Goal: Task Accomplishment & Management: Complete application form

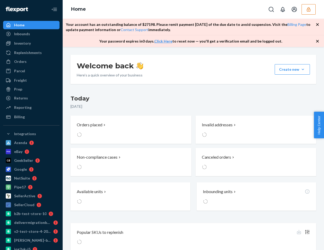
click at [318, 40] on icon "button" at bounding box center [317, 41] width 3 height 3
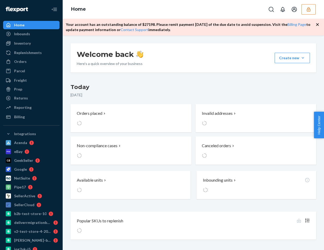
click at [318, 27] on div "Your account has an outstanding balance of $ 27198 . Please remit payment withi…" at bounding box center [194, 27] width 262 height 17
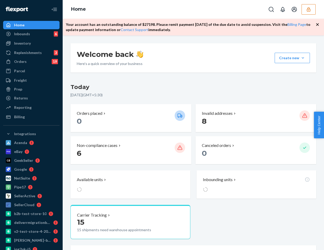
click at [318, 26] on icon "button" at bounding box center [317, 24] width 5 height 5
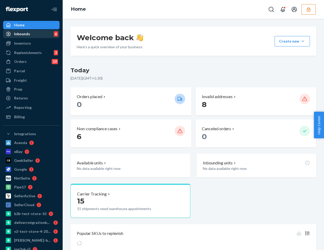
click at [31, 31] on div "Inbounds 6" at bounding box center [31, 33] width 55 height 7
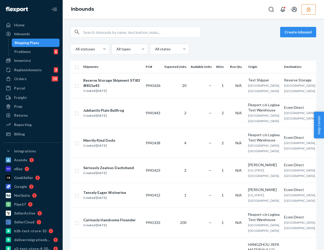
click at [305, 11] on button "button" at bounding box center [309, 9] width 14 height 10
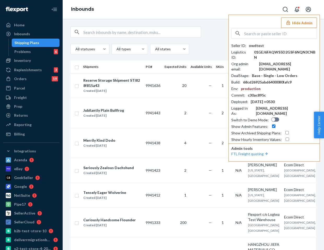
click at [290, 25] on icon "button" at bounding box center [288, 22] width 3 height 4
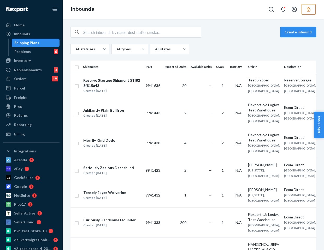
click at [292, 32] on button "Create inbound" at bounding box center [298, 32] width 36 height 10
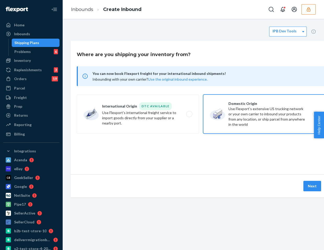
click at [266, 110] on label "Domestic Origin Use Flexport’s extensive US trucking network or your own carrie…" at bounding box center [264, 114] width 122 height 39
click at [316, 113] on input "Domestic Origin Use Flexport’s extensive US trucking network or your own carrie…" at bounding box center [317, 114] width 3 height 3
radio input "true"
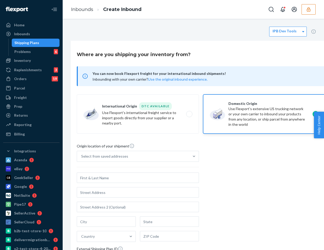
click at [143, 165] on div "Select from saved addresses Country External Shipping Plan ID" at bounding box center [138, 209] width 122 height 116
click at [82, 159] on input "Select from saved addresses" at bounding box center [81, 156] width 1 height 5
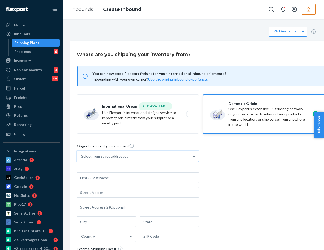
click at [143, 156] on div "Select from saved addresses" at bounding box center [133, 156] width 112 height 10
click at [82, 156] on input "0 results available. Select is focused ,type to refine list, press Down to open…" at bounding box center [81, 156] width 1 height 5
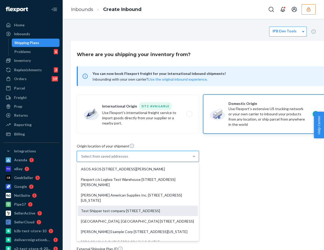
click at [122, 216] on div "Test Shipper test company 123 Main St Apt 4 San Francisco, CA 94105" at bounding box center [138, 211] width 120 height 10
click at [82, 159] on input "option Test Shipper test company 123 Main St Apt 4 San Francisco, CA 94105 focu…" at bounding box center [81, 156] width 1 height 5
type input "Test Shipper"
type input "Apt 4"
type input "[GEOGRAPHIC_DATA]"
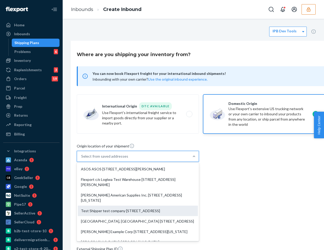
type input "CA"
type input "94105"
type input "123 Main St"
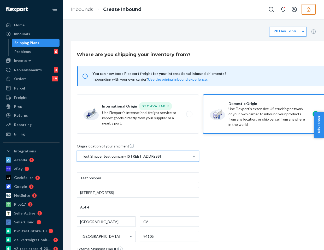
scroll to position [82, 0]
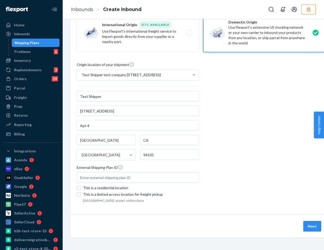
click at [312, 225] on button "Next" at bounding box center [313, 226] width 18 height 10
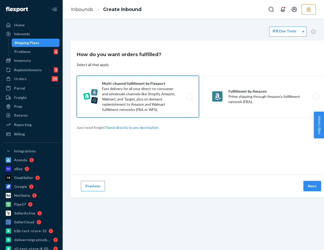
click at [120, 117] on label "Multi-channel fulfillment by Flexport Fast delivery for all your direct-to-cons…" at bounding box center [138, 97] width 122 height 42
click at [189, 99] on input "Multi-channel fulfillment by Flexport Fast delivery for all your direct-to-cons…" at bounding box center [190, 96] width 3 height 3
radio input "true"
click at [313, 188] on button "Next" at bounding box center [313, 186] width 18 height 10
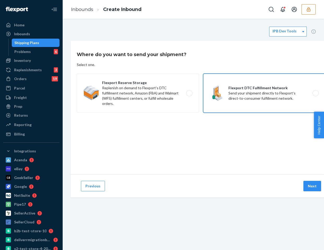
click at [264, 102] on label "Flexport DTC Fulfillment Network Send your shipment directly to Flexport's dire…" at bounding box center [264, 93] width 122 height 39
click at [316, 95] on input "Flexport DTC Fulfillment Network Send your shipment directly to Flexport's dire…" at bounding box center [317, 93] width 3 height 3
radio input "true"
click at [309, 182] on button "Next" at bounding box center [313, 186] width 18 height 10
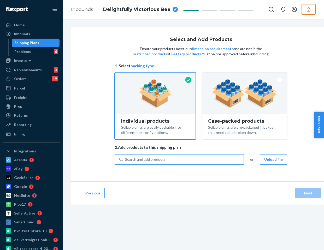
click at [208, 158] on div "Search and add products" at bounding box center [183, 159] width 121 height 9
click at [126, 158] on input "Search and add products" at bounding box center [125, 159] width 1 height 5
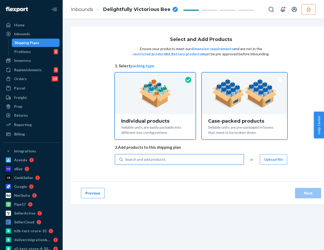
click at [237, 120] on div "Case-packed products" at bounding box center [244, 121] width 73 height 5
click at [243, 76] on input "Case-packed products Sellable units are pre-packaged in boxes that need to be b…" at bounding box center [244, 74] width 3 height 3
radio input "true"
radio input "false"
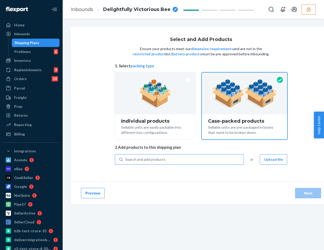
click at [182, 160] on div "Search and add products" at bounding box center [183, 159] width 121 height 9
click at [126, 160] on input "Search and add products" at bounding box center [125, 159] width 1 height 5
type input "test"
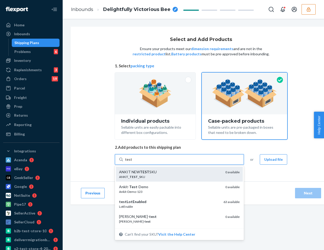
click at [157, 175] on div "ANKIT_ TEST _SKU" at bounding box center [170, 177] width 102 height 4
click at [132, 162] on input "test" at bounding box center [128, 159] width 7 height 5
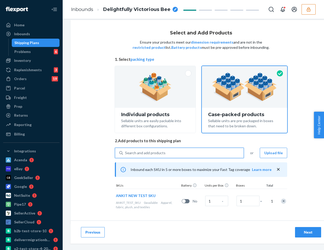
scroll to position [7, 8]
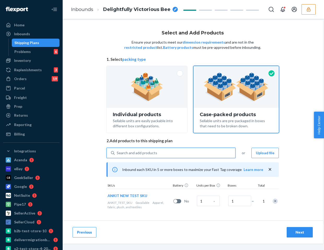
click at [298, 233] on div "Next" at bounding box center [299, 232] width 17 height 5
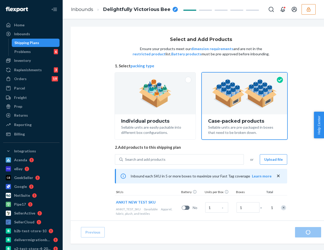
radio input "true"
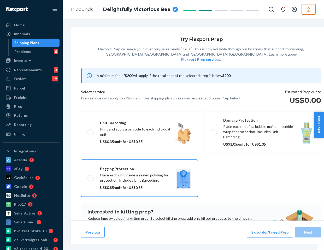
scroll to position [38, 0]
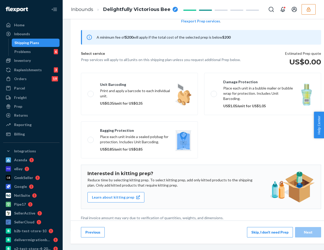
click at [269, 232] on button "Skip, I don't need Prep" at bounding box center [270, 232] width 46 height 10
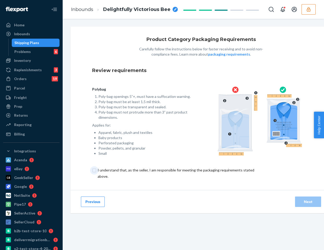
click at [94, 171] on input "checkbox" at bounding box center [179, 173] width 174 height 13
checkbox input "true"
click at [306, 203] on div "Next" at bounding box center [308, 201] width 17 height 5
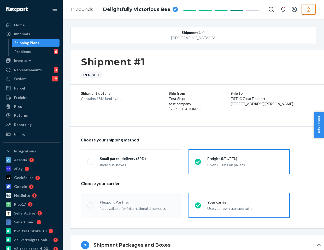
radio input "true"
radio input "false"
radio input "true"
radio input "false"
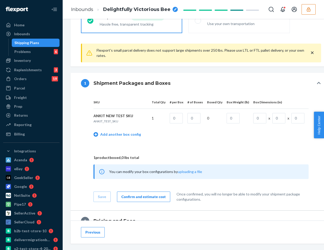
scroll to position [209, 0]
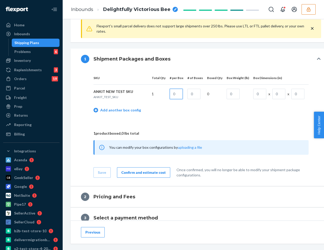
click at [178, 95] on input "text" at bounding box center [176, 94] width 13 height 10
type input "1"
click at [198, 96] on input "text" at bounding box center [194, 94] width 13 height 10
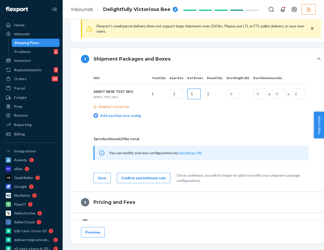
type input "1"
click at [234, 99] on input "text" at bounding box center [233, 94] width 13 height 10
type input "10"
click at [257, 94] on input "text" at bounding box center [259, 94] width 13 height 10
type input "2"
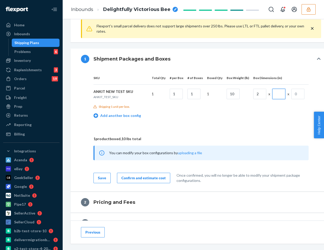
click at [278, 96] on input "text" at bounding box center [279, 94] width 13 height 10
type input "3"
click at [300, 98] on input "text" at bounding box center [298, 94] width 13 height 10
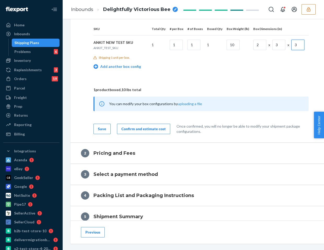
type input "3"
click at [143, 134] on button "Confirm and estimate cost" at bounding box center [143, 129] width 53 height 10
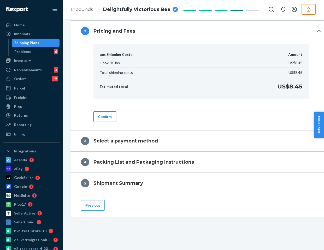
click at [111, 122] on button "Confirm" at bounding box center [105, 117] width 23 height 10
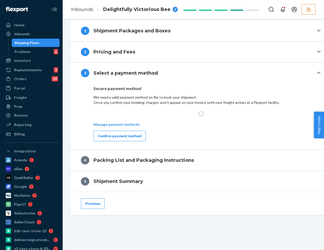
scroll to position [239, 0]
click at [122, 137] on div "Confirm payment method" at bounding box center [119, 136] width 43 height 5
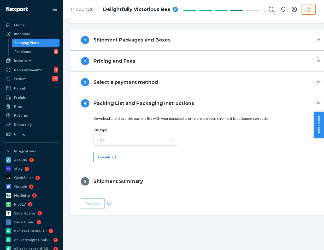
scroll to position [207, 0]
click at [110, 157] on button "Download" at bounding box center [107, 157] width 27 height 10
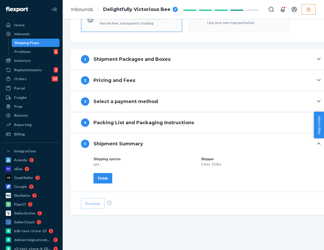
scroll to position [188, 0]
click at [114, 180] on div "Shipping option Shipper ups 1 box, 10 lbs Finish" at bounding box center [199, 170] width 211 height 27
click at [111, 180] on button "Finish" at bounding box center [103, 178] width 19 height 10
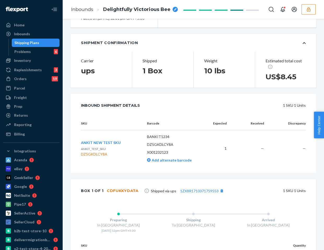
scroll to position [154, 0]
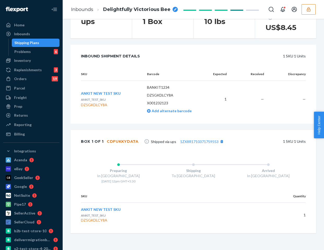
click at [37, 44] on div "Shipping Plans" at bounding box center [26, 42] width 25 height 5
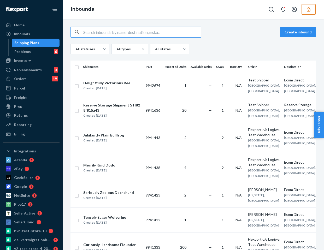
click at [305, 12] on button "button" at bounding box center [309, 9] width 14 height 10
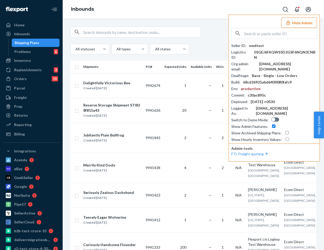
click at [259, 32] on input "text" at bounding box center [280, 33] width 73 height 10
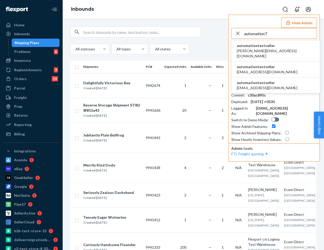
type input "automationT"
click at [257, 48] on span "automationtestseller" at bounding box center [276, 45] width 78 height 5
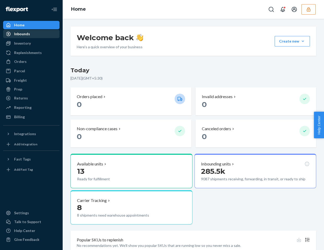
click at [22, 34] on div "Inbounds" at bounding box center [22, 33] width 16 height 5
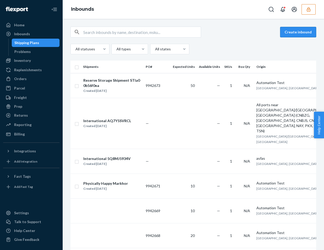
click at [292, 32] on button "Create inbound" at bounding box center [298, 32] width 36 height 10
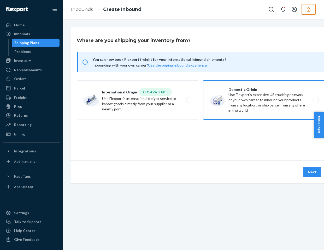
click at [230, 100] on label "Domestic Origin Use Flexport’s extensive US trucking network or your own carrie…" at bounding box center [264, 99] width 122 height 39
click at [316, 100] on input "Domestic Origin Use Flexport’s extensive US trucking network or your own carrie…" at bounding box center [317, 100] width 3 height 3
radio input "true"
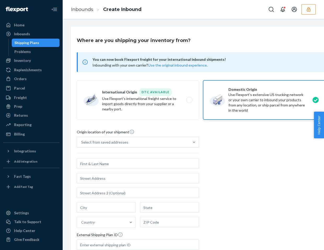
click at [164, 134] on div "Origin location of your shipment" at bounding box center [138, 133] width 122 height 8
click at [82, 140] on input "Select from saved addresses" at bounding box center [81, 142] width 1 height 5
click at [157, 141] on div "Select from saved addresses" at bounding box center [133, 142] width 112 height 10
click at [82, 141] on input "0 results available. Select is focused ,type to refine list, press Down to open…" at bounding box center [81, 142] width 1 height 5
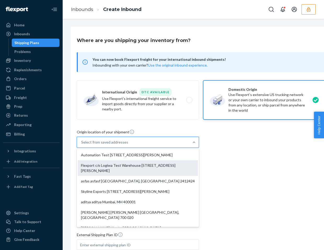
click at [141, 176] on div "Flexport c/o Logiwa Test Warehouse [STREET_ADDRESS][PERSON_NAME]" at bounding box center [138, 168] width 120 height 16
click at [82, 145] on input "option Flexport c/o Logiwa Test Warehouse [STREET_ADDRESS][PERSON_NAME] focused…" at bounding box center [81, 142] width 1 height 5
type input "Flexport c/o Logiwa Test Warehouse"
type input "[STREET_ADDRESS][PERSON_NAME]"
type input "Floor 9"
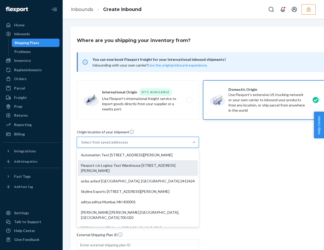
type input "[GEOGRAPHIC_DATA]"
type input "CA"
type input "94104"
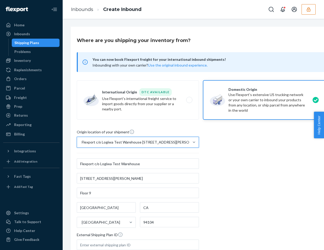
scroll to position [67, 0]
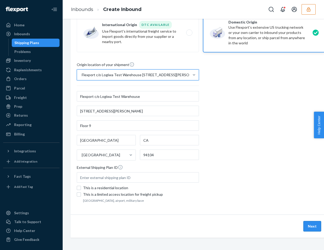
click at [316, 227] on button "Next" at bounding box center [313, 226] width 18 height 10
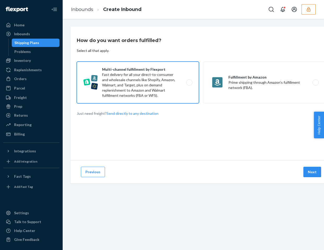
click at [167, 98] on label "Multi-channel fulfillment by Flexport Fast delivery for all your direct-to-cons…" at bounding box center [138, 83] width 122 height 42
click at [189, 84] on input "Multi-channel fulfillment by Flexport Fast delivery for all your direct-to-cons…" at bounding box center [190, 82] width 3 height 3
radio input "true"
click at [316, 173] on button "Next" at bounding box center [313, 172] width 18 height 10
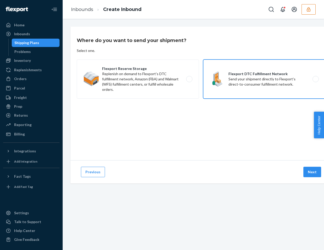
click at [242, 78] on label "Flexport DTC Fulfillment Network Send your shipment directly to Flexport's dire…" at bounding box center [264, 79] width 122 height 39
click at [316, 78] on input "Flexport DTC Fulfillment Network Send your shipment directly to Flexport's dire…" at bounding box center [317, 79] width 3 height 3
radio input "true"
click at [314, 177] on button "Next" at bounding box center [313, 172] width 18 height 10
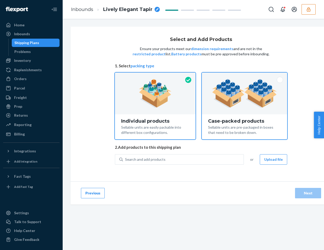
click at [234, 89] on img at bounding box center [244, 93] width 65 height 29
click at [243, 76] on input "Case-packed products Sellable units are pre-packaged in boxes that need to be b…" at bounding box center [244, 74] width 3 height 3
radio input "true"
radio input "false"
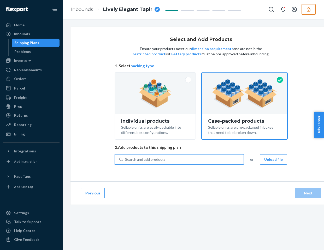
click at [150, 162] on div "Search and add products" at bounding box center [183, 159] width 121 height 9
click at [126, 162] on input "0 results available. Use Up and Down to choose options, press Enter to select t…" at bounding box center [125, 159] width 1 height 5
type input "TES"
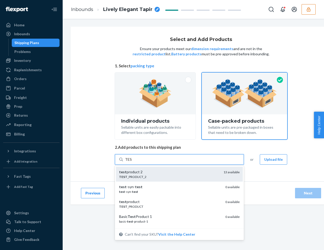
click at [153, 175] on div "TEST _PRODUCT_2" at bounding box center [169, 177] width 100 height 4
click at [132, 162] on input "TES" at bounding box center [128, 159] width 7 height 5
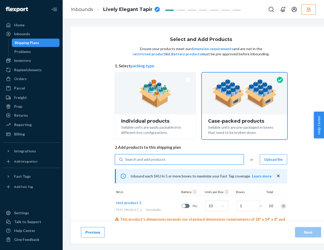
scroll to position [26, 0]
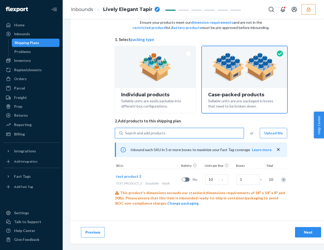
click at [279, 151] on icon "close" at bounding box center [278, 149] width 3 height 3
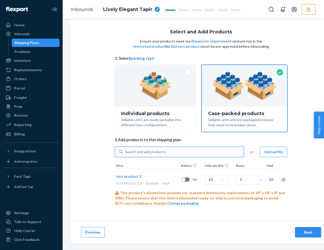
click at [180, 153] on div "Search and add products" at bounding box center [183, 151] width 121 height 9
click at [126, 153] on input "0 results available. Use Up and Down to choose options, press Enter to select t…" at bounding box center [125, 151] width 1 height 5
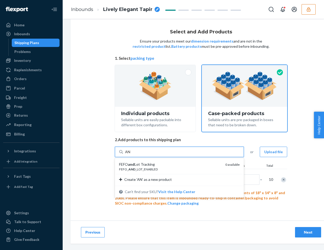
type input "AN"
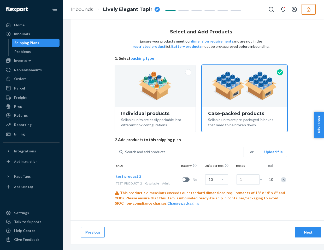
click at [285, 181] on div "Remove Item" at bounding box center [283, 179] width 5 height 5
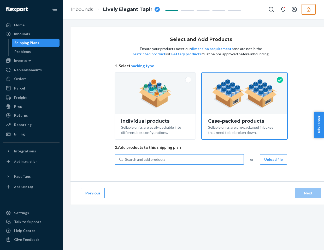
click at [180, 157] on div "Search and add products" at bounding box center [183, 159] width 121 height 9
click at [126, 157] on input "Search and add products" at bounding box center [125, 159] width 1 height 5
type input "TEST"
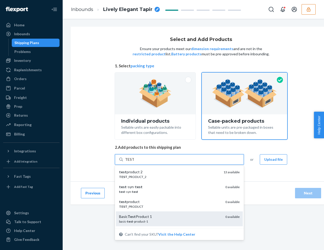
click at [140, 214] on div "Basic Test Product 1 basic- test -product-1 0 available" at bounding box center [179, 219] width 127 height 15
click at [134, 162] on input "TEST" at bounding box center [129, 159] width 9 height 5
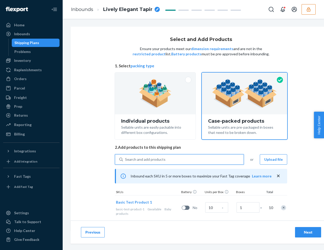
scroll to position [10, 0]
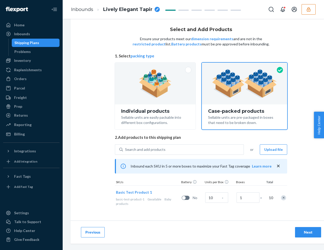
click at [301, 233] on div "Next" at bounding box center [308, 232] width 17 height 5
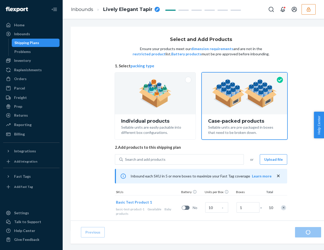
radio input "true"
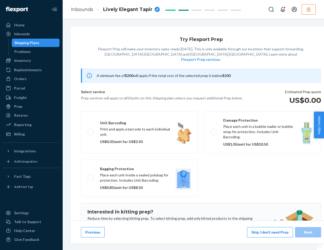
click at [256, 234] on button "Skip, I don't need Prep" at bounding box center [270, 232] width 46 height 10
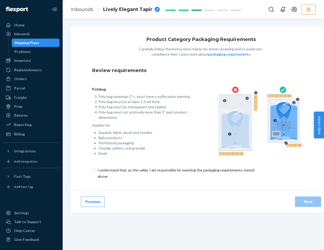
click at [94, 171] on input "checkbox" at bounding box center [179, 173] width 174 height 13
checkbox input "true"
click at [301, 204] on div "Next" at bounding box center [308, 201] width 17 height 5
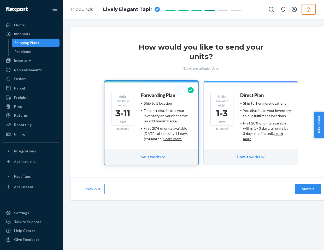
click at [307, 190] on div "Submit" at bounding box center [308, 189] width 17 height 5
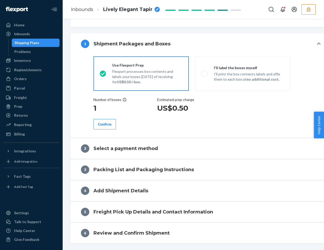
radio input "true"
radio input "false"
radio input "true"
radio input "false"
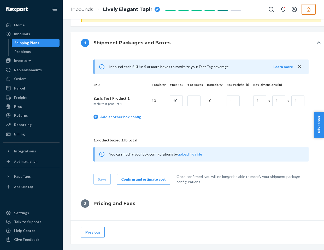
scroll to position [212, 0]
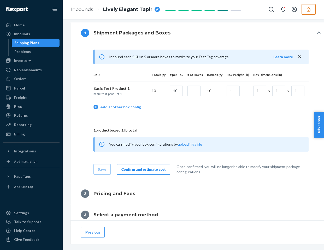
click at [144, 172] on div "Confirm and estimate cost" at bounding box center [144, 169] width 44 height 5
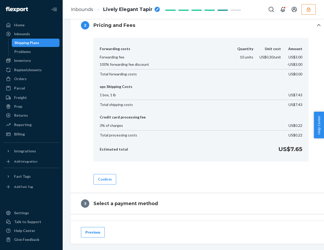
scroll to position [206, 0]
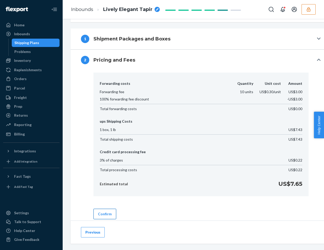
click at [102, 209] on button "Confirm" at bounding box center [105, 214] width 23 height 10
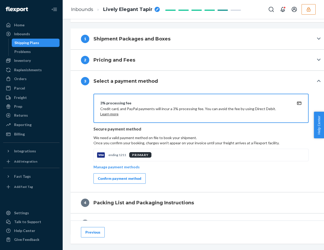
click at [303, 12] on button "button" at bounding box center [309, 9] width 14 height 10
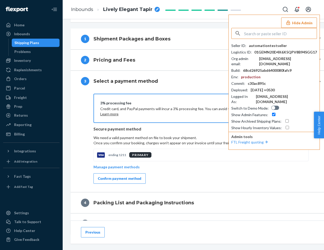
click at [294, 24] on button "Hide Admin" at bounding box center [299, 23] width 36 height 10
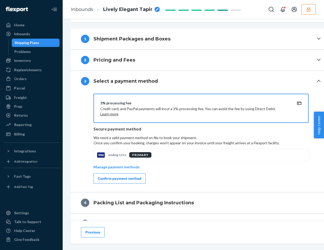
click at [122, 178] on div "Confirm payment method" at bounding box center [119, 178] width 43 height 5
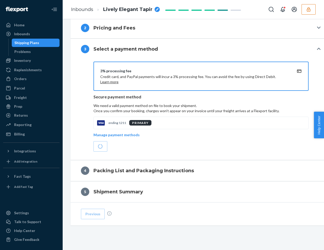
scroll to position [238, 0]
click at [308, 10] on icon "button" at bounding box center [308, 9] width 5 height 5
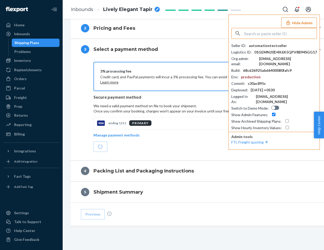
click at [298, 22] on button "Hide Admin" at bounding box center [299, 23] width 36 height 10
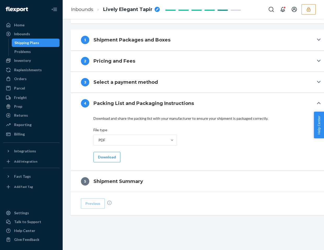
scroll to position [182, 0]
click at [107, 153] on button "Download" at bounding box center [107, 157] width 27 height 10
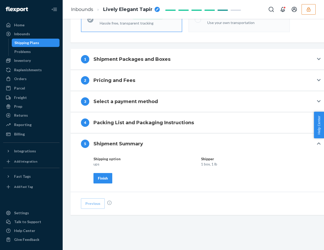
scroll to position [163, 0]
click at [103, 181] on div "Finish" at bounding box center [103, 178] width 10 height 5
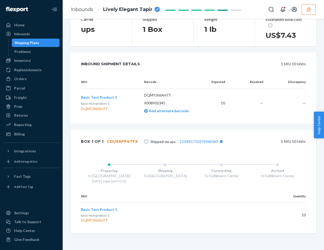
scroll to position [0, 0]
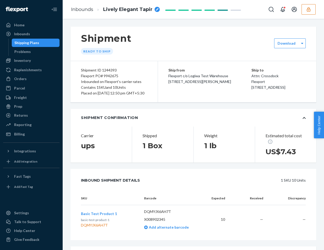
click at [21, 45] on div "Shipping Plans" at bounding box center [26, 42] width 25 height 5
click at [30, 44] on div "Shipping Plans" at bounding box center [26, 42] width 25 height 5
click at [28, 33] on div "Inbounds" at bounding box center [22, 33] width 16 height 5
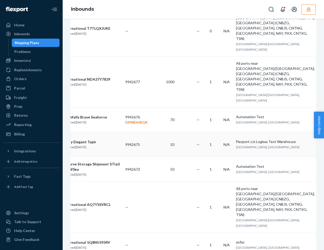
scroll to position [0, 34]
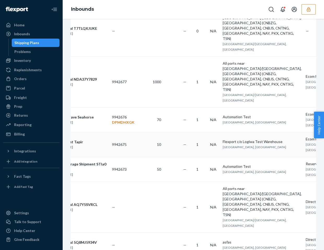
click at [306, 152] on span "[GEOGRAPHIC_DATA], [GEOGRAPHIC_DATA]" at bounding box center [322, 147] width 32 height 9
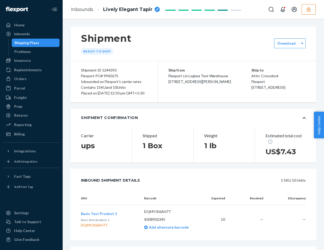
click at [28, 40] on div "Shipping Plans" at bounding box center [35, 42] width 47 height 7
click at [28, 43] on div "Shipping Plans" at bounding box center [26, 42] width 25 height 5
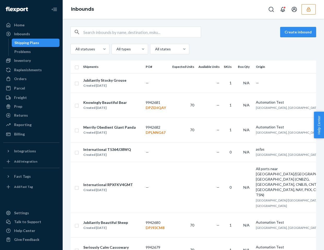
click at [95, 30] on input "text" at bounding box center [142, 32] width 118 height 10
paste input "893015"
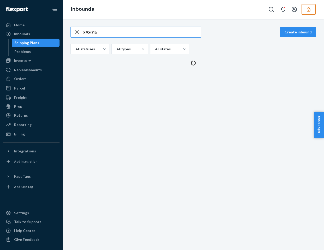
type input "893015"
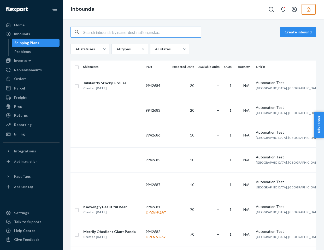
click at [109, 31] on input "text" at bounding box center [142, 32] width 118 height 10
paste input "893015"
type input "893015"
